Goal: Task Accomplishment & Management: Use online tool/utility

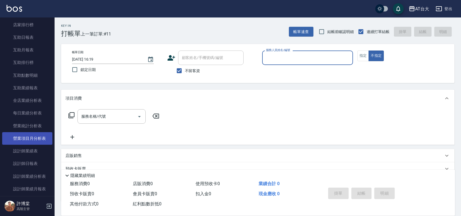
scroll to position [273, 0]
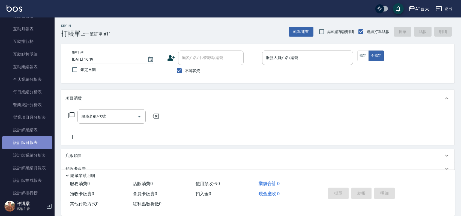
click at [40, 140] on link "設計師日報表" at bounding box center [27, 142] width 50 height 13
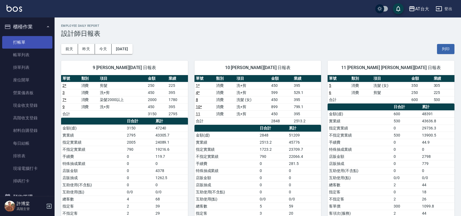
click at [24, 45] on link "打帳單" at bounding box center [27, 42] width 50 height 13
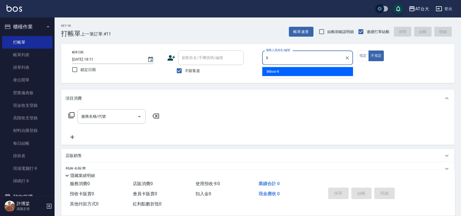
type input "Winni-9"
type button "false"
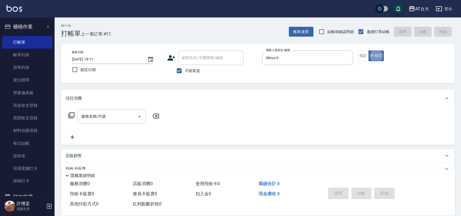
click at [104, 119] on input "服務名稱/代號" at bounding box center [107, 117] width 55 height 10
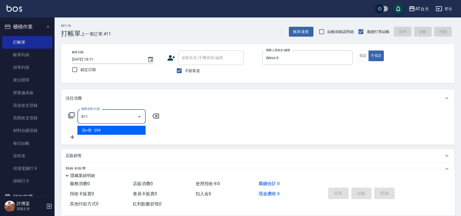
type input "洗+剪(811)"
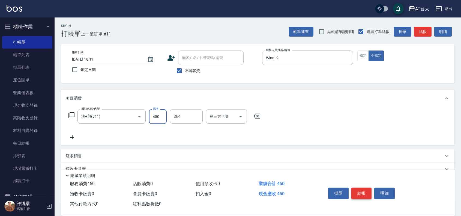
type input "450"
click at [366, 189] on button "結帳" at bounding box center [361, 192] width 20 height 11
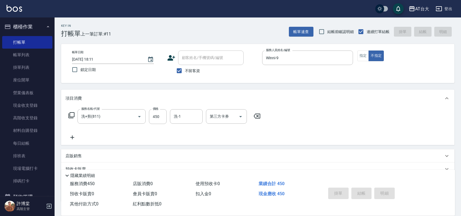
type input "[DATE] 18:14"
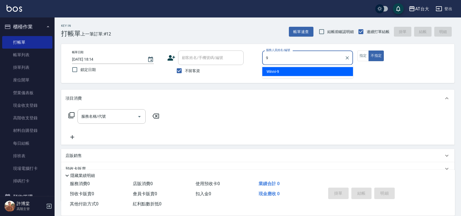
type input "Winni-9"
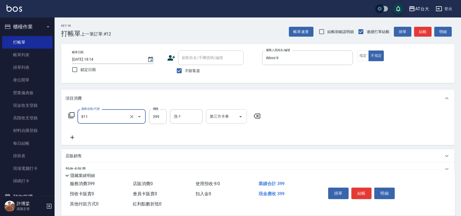
type input "洗+剪(811)"
click at [222, 115] on div "第三方卡券 第三方卡券" at bounding box center [226, 116] width 41 height 14
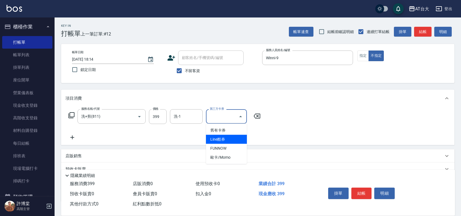
click at [227, 143] on span "Line酷券" at bounding box center [226, 139] width 41 height 9
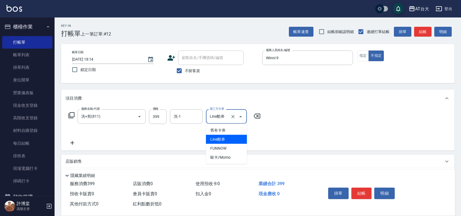
click at [226, 112] on input "Line酷券" at bounding box center [218, 117] width 21 height 10
click at [231, 147] on span "FUNNOW" at bounding box center [226, 148] width 41 height 9
type input "FUNNOW"
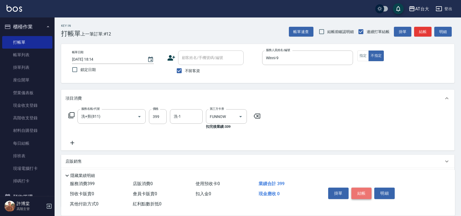
click at [366, 192] on button "結帳" at bounding box center [361, 192] width 20 height 11
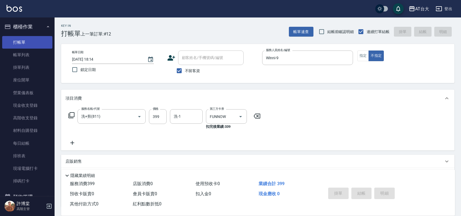
click at [27, 57] on link "帳單列表" at bounding box center [27, 55] width 50 height 13
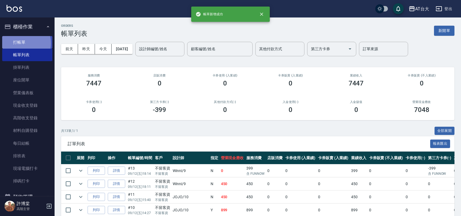
click at [23, 43] on link "打帳單" at bounding box center [27, 42] width 50 height 13
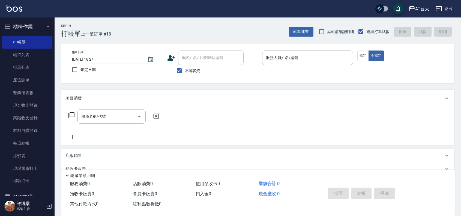
click at [278, 145] on div "項目消費 服務名稱/代號 服務名稱/代號 店販銷售 服務人員姓名/編號 服務人員姓名/編號 商品代號/名稱 商品代號/名稱 預收卡販賣 卡券名稱/代號 卡券名…" at bounding box center [257, 145] width 393 height 112
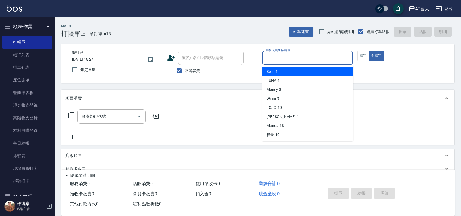
click at [281, 55] on input "服務人員姓名/編號" at bounding box center [307, 58] width 86 height 10
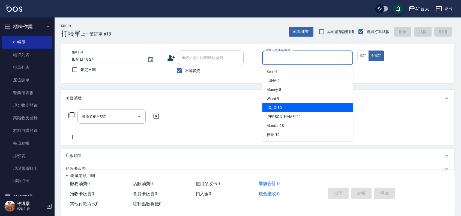
click at [289, 109] on div "JOJO -10" at bounding box center [307, 107] width 91 height 9
type input "JOJO-10"
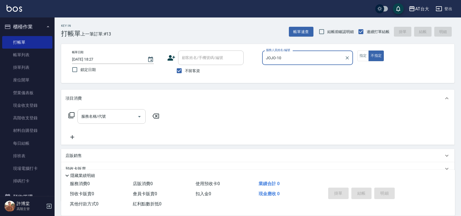
click at [128, 115] on input "服務名稱/代號" at bounding box center [107, 117] width 55 height 10
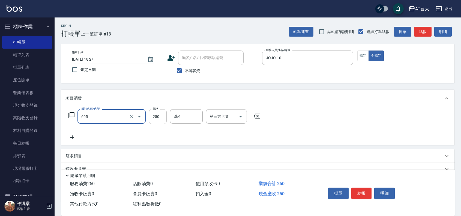
type input "洗髮 (女)(605)"
click at [160, 114] on input "250" at bounding box center [158, 116] width 18 height 15
type input "550"
click at [367, 191] on button "結帳" at bounding box center [361, 192] width 20 height 11
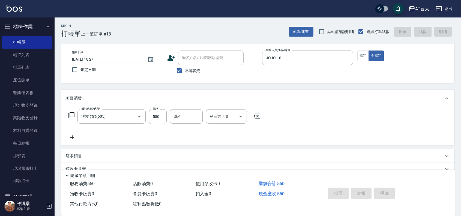
type input "[DATE] 18:36"
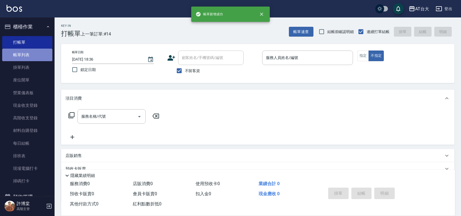
click at [35, 53] on link "帳單列表" at bounding box center [27, 55] width 50 height 13
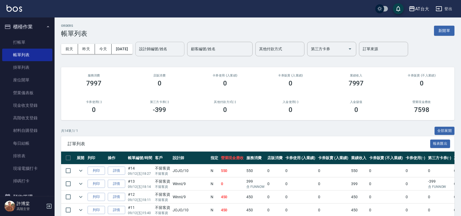
click at [168, 51] on input "設計師編號/姓名" at bounding box center [160, 49] width 44 height 10
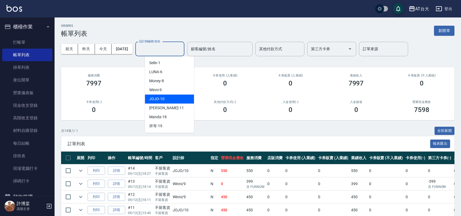
click at [164, 97] on span "JOJO -10" at bounding box center [156, 99] width 15 height 6
type input "JOJO-10"
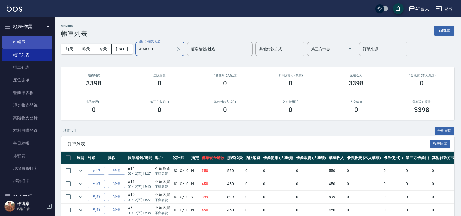
click at [23, 37] on link "打帳單" at bounding box center [27, 42] width 50 height 13
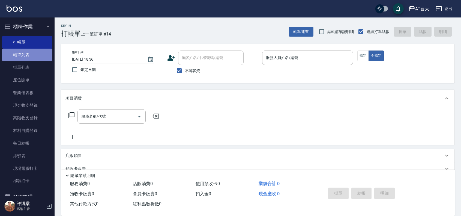
click at [33, 56] on link "帳單列表" at bounding box center [27, 55] width 50 height 13
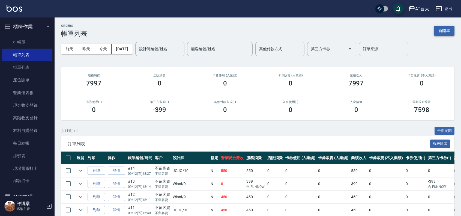
click at [445, 30] on button "新開單" at bounding box center [444, 31] width 20 height 10
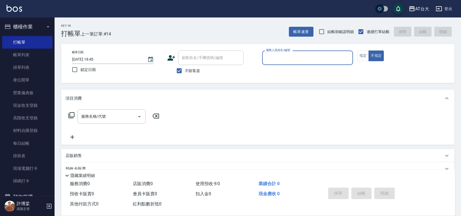
click at [298, 61] on input "服務人員姓名/編號" at bounding box center [307, 58] width 86 height 10
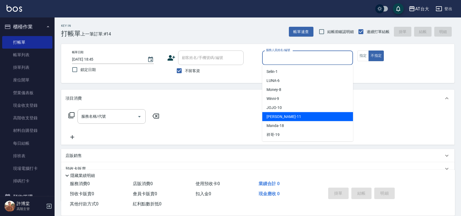
click at [310, 113] on div "[PERSON_NAME] -11" at bounding box center [307, 116] width 91 height 9
type input "[PERSON_NAME]-11"
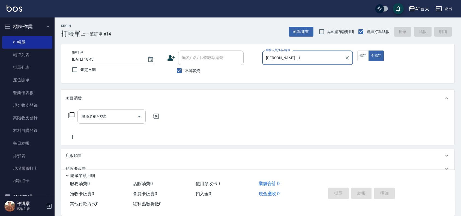
click at [92, 116] on div "服務名稱/代號 服務名稱/代號" at bounding box center [111, 116] width 68 height 14
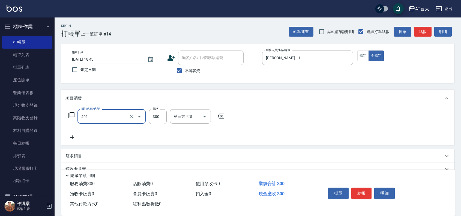
type input "自備護髮(401)"
type input "2697"
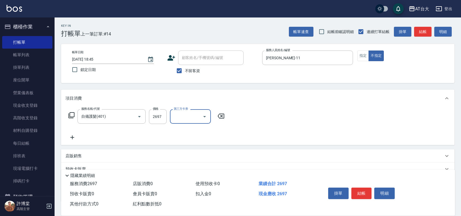
drag, startPoint x: 359, startPoint y: 190, endPoint x: 359, endPoint y: 183, distance: 6.8
click at [359, 189] on button "結帳" at bounding box center [361, 192] width 20 height 11
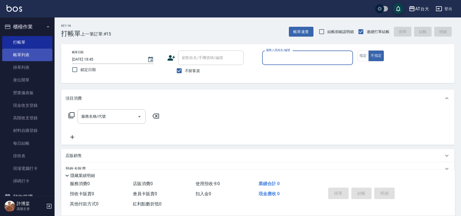
click at [34, 53] on link "帳單列表" at bounding box center [27, 55] width 50 height 13
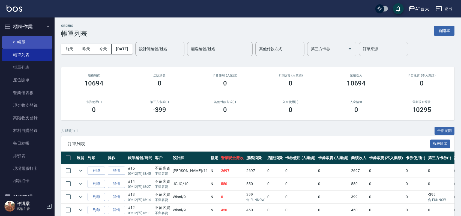
click at [32, 48] on link "打帳單" at bounding box center [27, 42] width 50 height 13
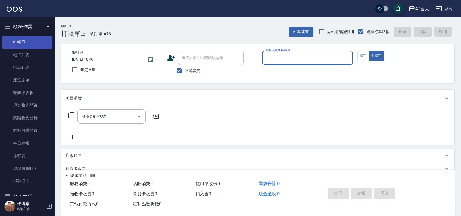
click at [368, 50] on button "不指定" at bounding box center [375, 55] width 15 height 11
type button "false"
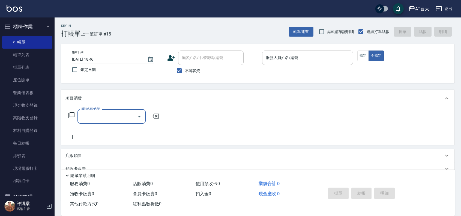
click at [329, 58] on input "服務人員姓名/編號" at bounding box center [307, 58] width 86 height 10
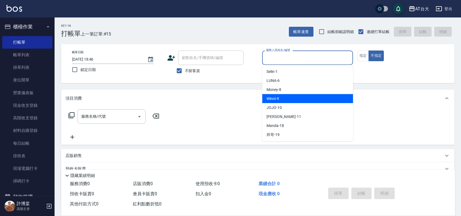
click at [303, 95] on div "Winni -9" at bounding box center [307, 98] width 91 height 9
type input "Winni-9"
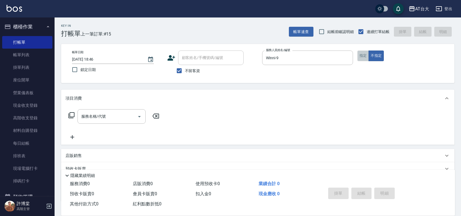
click at [358, 58] on button "指定" at bounding box center [363, 55] width 12 height 11
click at [124, 116] on input "服務名稱/代號" at bounding box center [107, 117] width 55 height 10
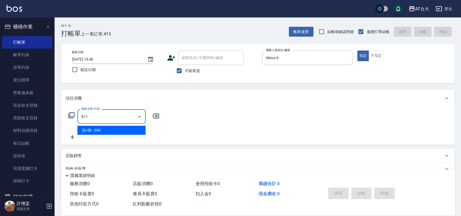
type input "洗+剪(811)"
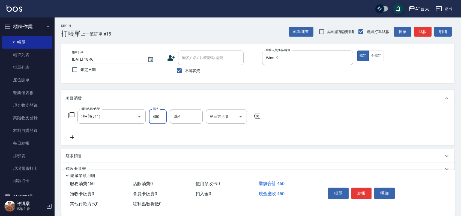
type input "450"
drag, startPoint x: 300, startPoint y: 147, endPoint x: 309, endPoint y: 153, distance: 10.7
click at [300, 147] on div "項目消費 服務名稱/代號 洗+剪(811) 服務名稱/代號 價格 450 價格 洗-1 洗-1 第三方卡券 第三方卡券 店販銷售 服務人員姓名/編號 服務人員…" at bounding box center [257, 145] width 393 height 112
click at [358, 189] on button "結帳" at bounding box center [361, 192] width 20 height 11
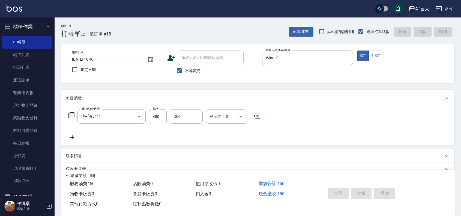
type input "[DATE] 19:23"
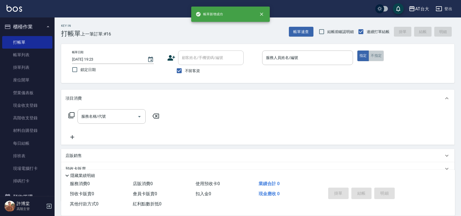
click at [376, 53] on button "不指定" at bounding box center [375, 55] width 15 height 11
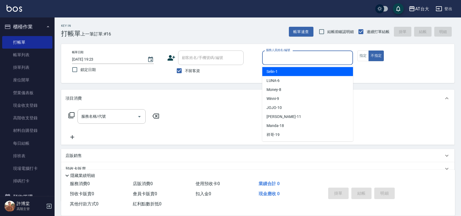
click at [312, 62] on input "服務人員姓名/編號" at bounding box center [307, 58] width 86 height 10
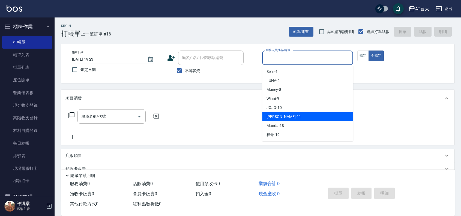
click at [296, 115] on div "[PERSON_NAME] -11" at bounding box center [307, 116] width 91 height 9
type input "[PERSON_NAME]-11"
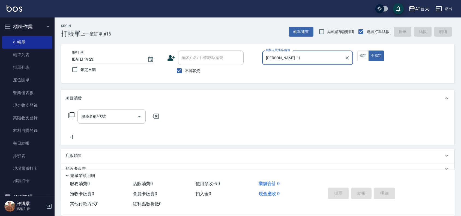
click at [109, 114] on input "服務名稱/代號" at bounding box center [107, 117] width 55 height 10
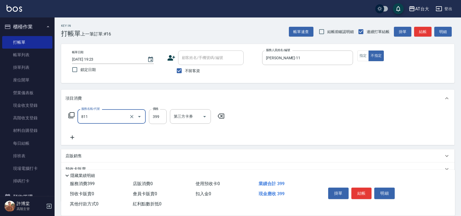
type input "洗+剪(811)"
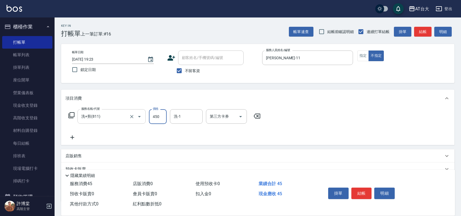
type input "450"
click at [365, 191] on button "結帳" at bounding box center [361, 192] width 20 height 11
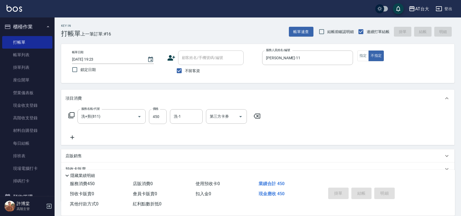
type input "[DATE] 19:35"
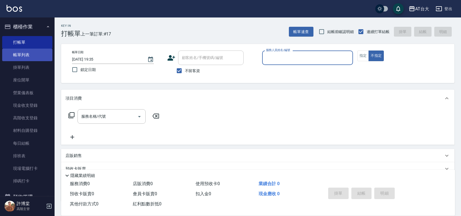
click at [27, 56] on link "帳單列表" at bounding box center [27, 55] width 50 height 13
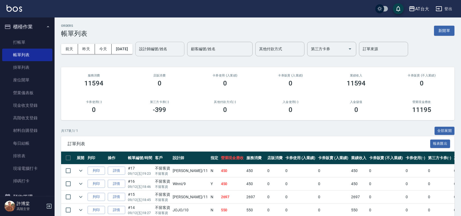
click at [163, 52] on input "設計師編號/姓名" at bounding box center [160, 49] width 44 height 10
click at [452, 31] on button "新開單" at bounding box center [444, 31] width 20 height 10
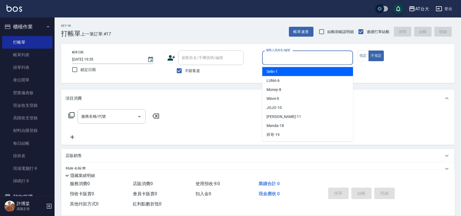
click at [340, 57] on input "服務人員姓名/編號" at bounding box center [307, 58] width 86 height 10
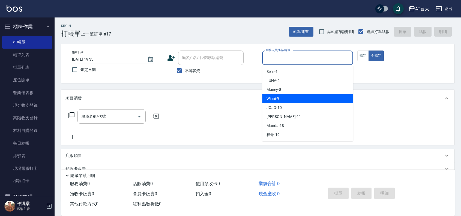
click at [348, 97] on div "Winni -9" at bounding box center [307, 98] width 91 height 9
type input "Winni-9"
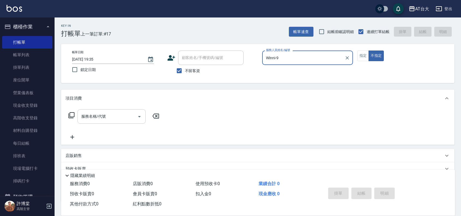
click at [119, 112] on input "服務名稱/代號" at bounding box center [107, 117] width 55 height 10
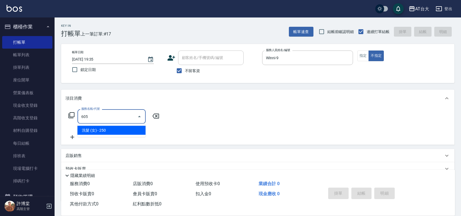
type input "洗髮 (女)(605)"
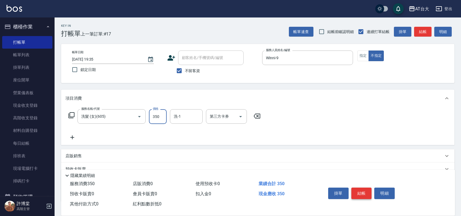
type input "350"
click at [370, 191] on button "結帳" at bounding box center [361, 192] width 20 height 11
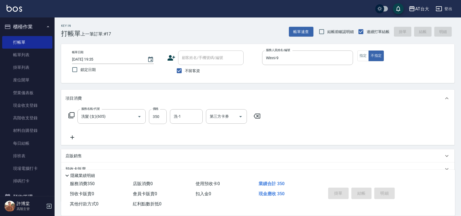
type input "[DATE] 19:44"
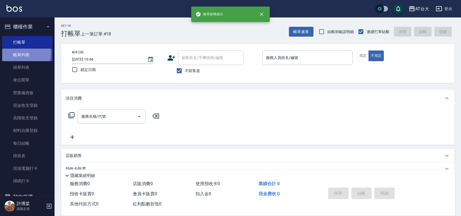
click at [17, 53] on link "帳單列表" at bounding box center [27, 55] width 50 height 13
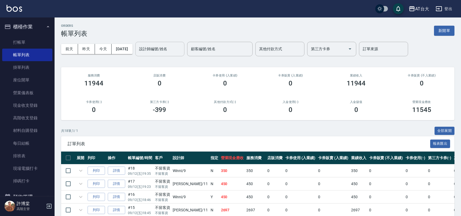
click at [179, 50] on input "設計師編號/姓名" at bounding box center [160, 49] width 44 height 10
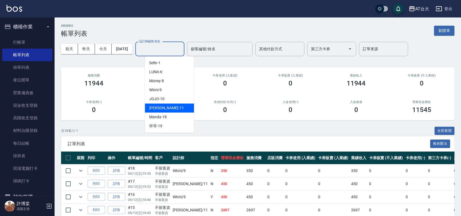
click at [181, 106] on div "[PERSON_NAME] -11" at bounding box center [169, 107] width 49 height 9
type input "[PERSON_NAME]-11"
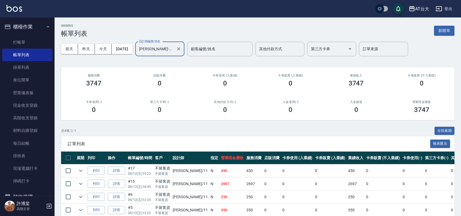
scroll to position [28, 0]
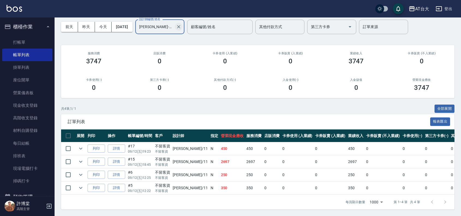
click at [181, 24] on icon "Clear" at bounding box center [178, 26] width 5 height 5
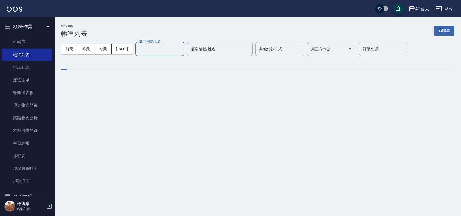
scroll to position [0, 0]
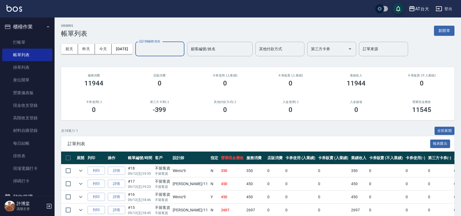
click at [160, 43] on div "設計師編號/姓名" at bounding box center [159, 49] width 49 height 14
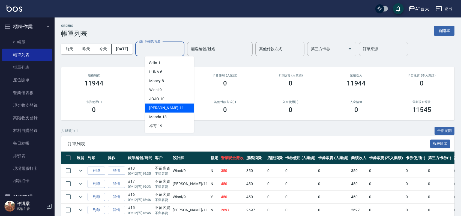
click at [172, 109] on div "[PERSON_NAME] -11" at bounding box center [169, 107] width 49 height 9
type input "[PERSON_NAME]-11"
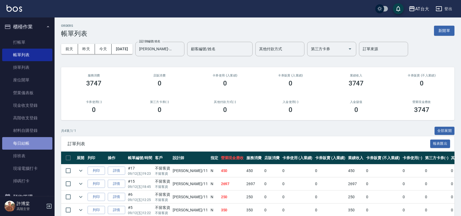
click at [31, 148] on link "每日結帳" at bounding box center [27, 143] width 50 height 13
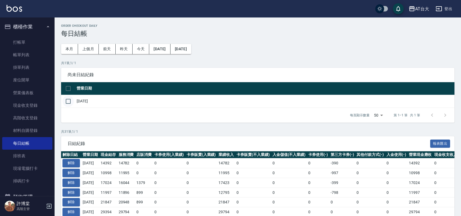
click at [66, 103] on input "checkbox" at bounding box center [67, 100] width 11 height 11
checkbox input "true"
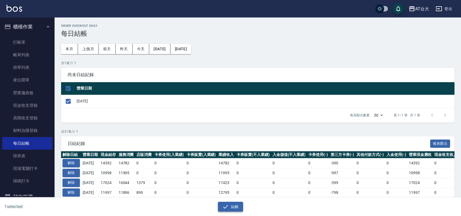
click at [231, 204] on button "結帳" at bounding box center [230, 206] width 25 height 10
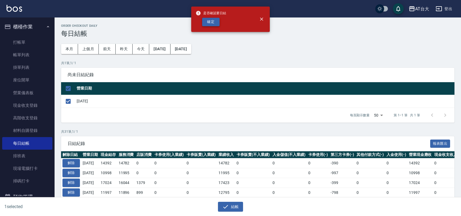
click at [210, 23] on button "確定" at bounding box center [210, 22] width 17 height 8
checkbox input "false"
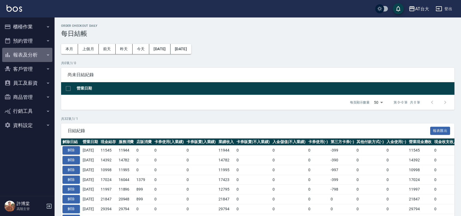
click at [28, 55] on button "報表及分析" at bounding box center [27, 55] width 50 height 14
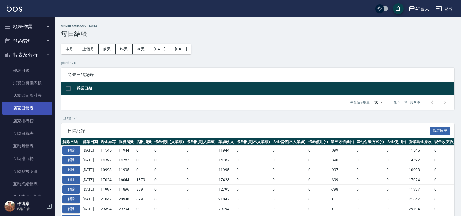
click at [34, 110] on link "店家日報表" at bounding box center [27, 108] width 50 height 13
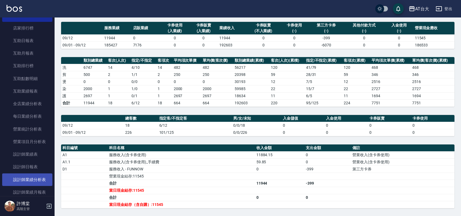
scroll to position [102, 0]
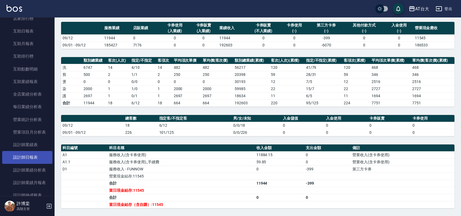
click at [44, 157] on link "設計師日報表" at bounding box center [27, 157] width 50 height 13
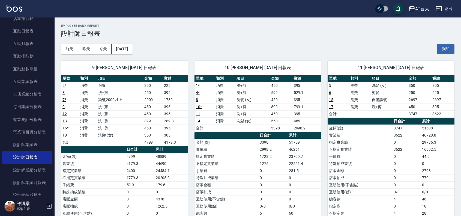
drag, startPoint x: 460, startPoint y: 85, endPoint x: 463, endPoint y: 94, distance: 9.6
click at [461, 94] on html "AT台大 登出 櫃檯作業 打帳單 帳單列表 掛單列表 座位開單 營業儀表板 現金收支登錄 高階收支登錄 材料自購登錄 每日結帳 排班表 現場電腦打卡 掃碼打卡…" at bounding box center [230, 139] width 461 height 279
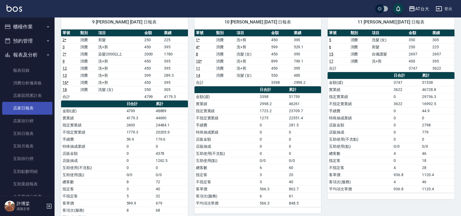
click at [33, 112] on link "店家日報表" at bounding box center [27, 108] width 50 height 13
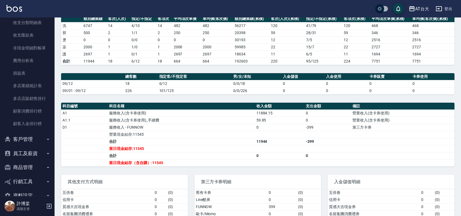
scroll to position [489, 0]
